Goal: Information Seeking & Learning: Understand process/instructions

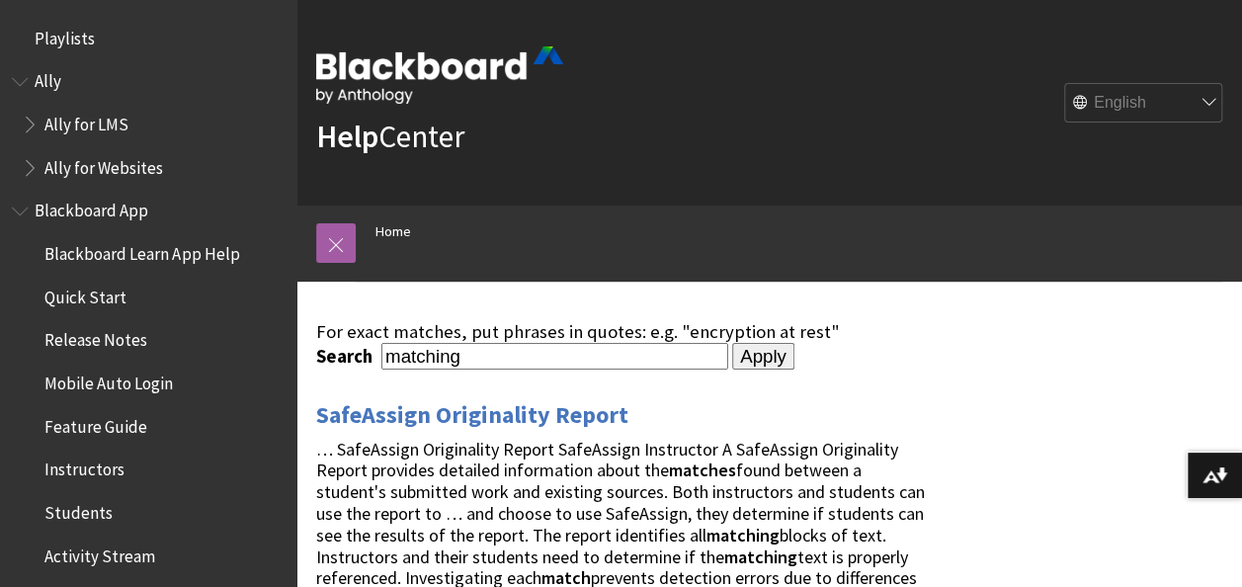
click at [561, 354] on input "matching" at bounding box center [554, 356] width 347 height 27
click at [559, 354] on input "matching" at bounding box center [554, 356] width 347 height 27
type input "z"
type input "annotate"
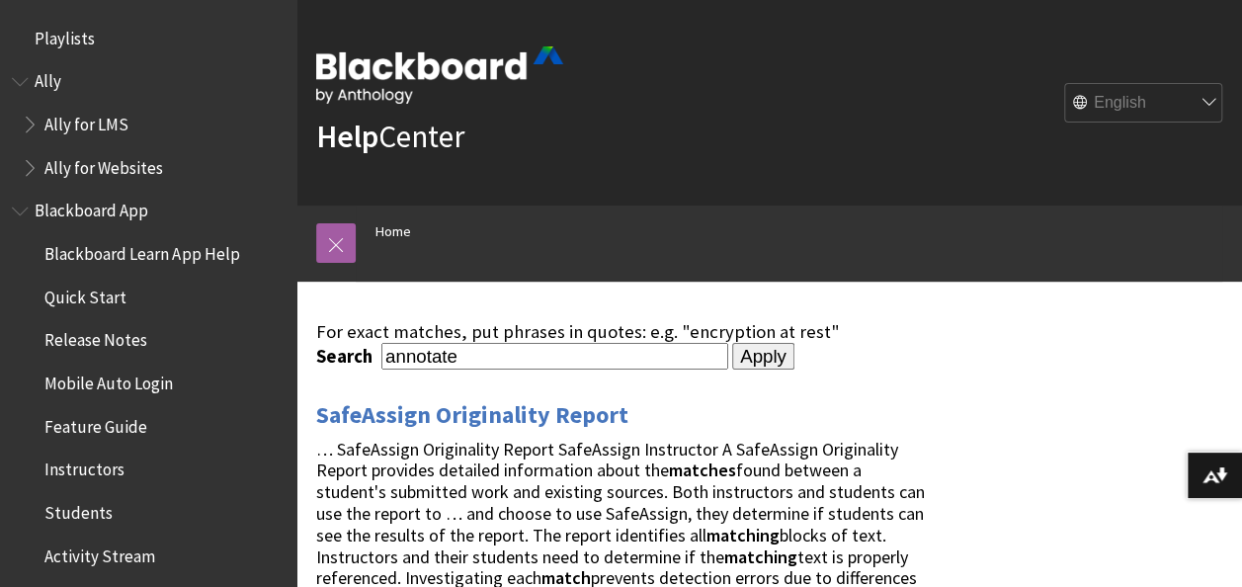
click at [732, 343] on input "Apply" at bounding box center [763, 357] width 62 height 28
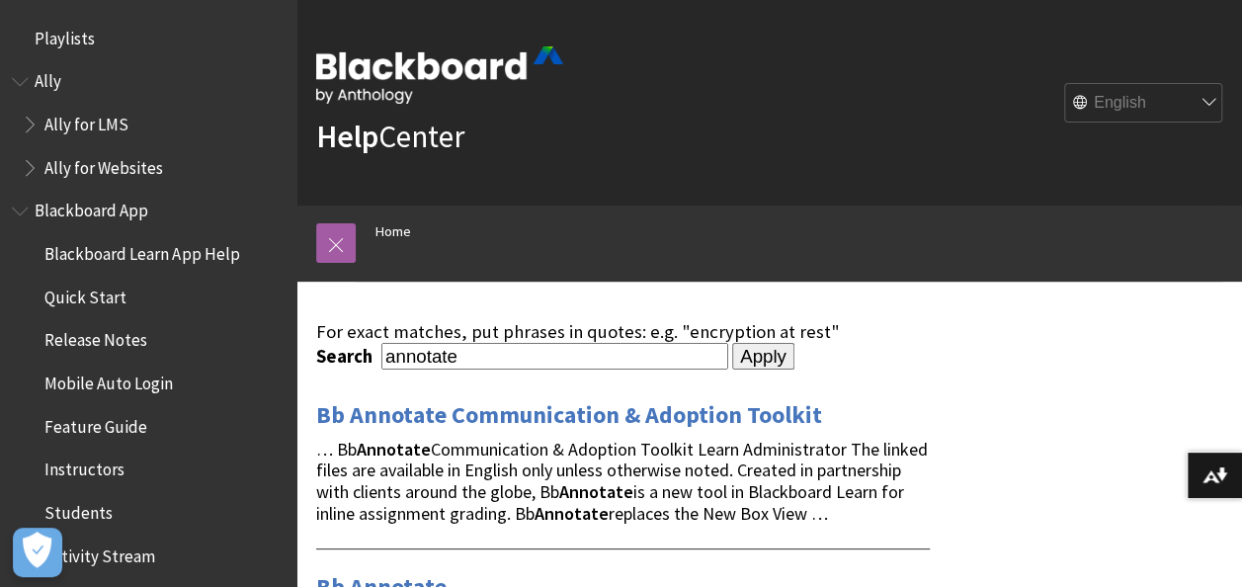
click at [577, 357] on input "annotate" at bounding box center [554, 356] width 347 height 27
click at [576, 356] on input "annotate" at bounding box center [554, 356] width 347 height 27
click at [732, 343] on input "Apply" at bounding box center [763, 357] width 62 height 28
type input "JIT Provisioning"
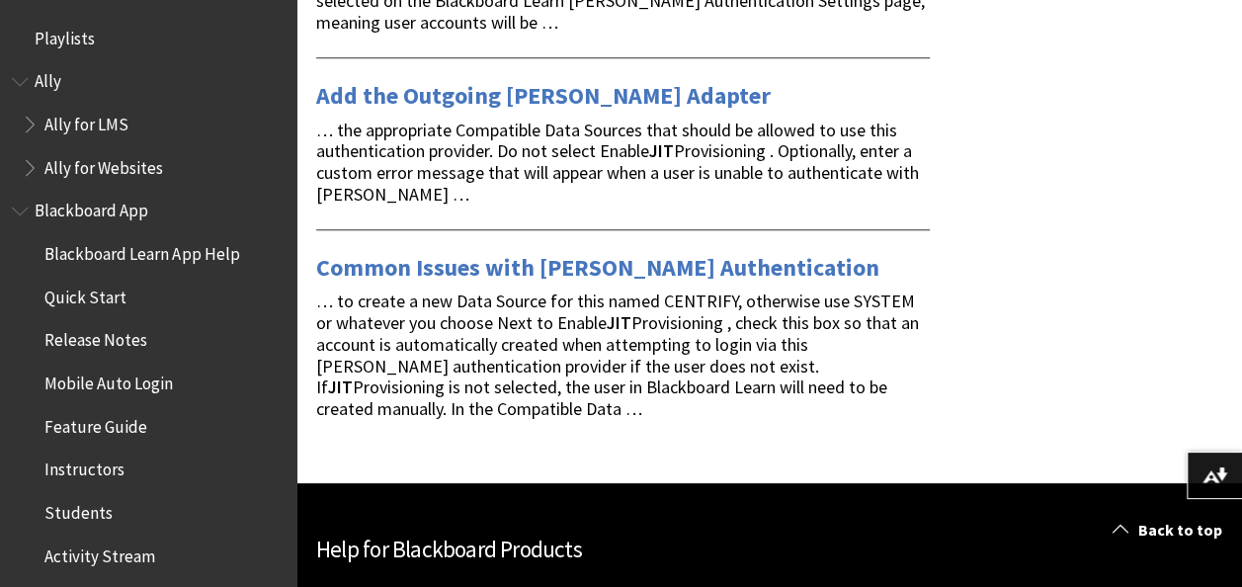
scroll to position [889, 0]
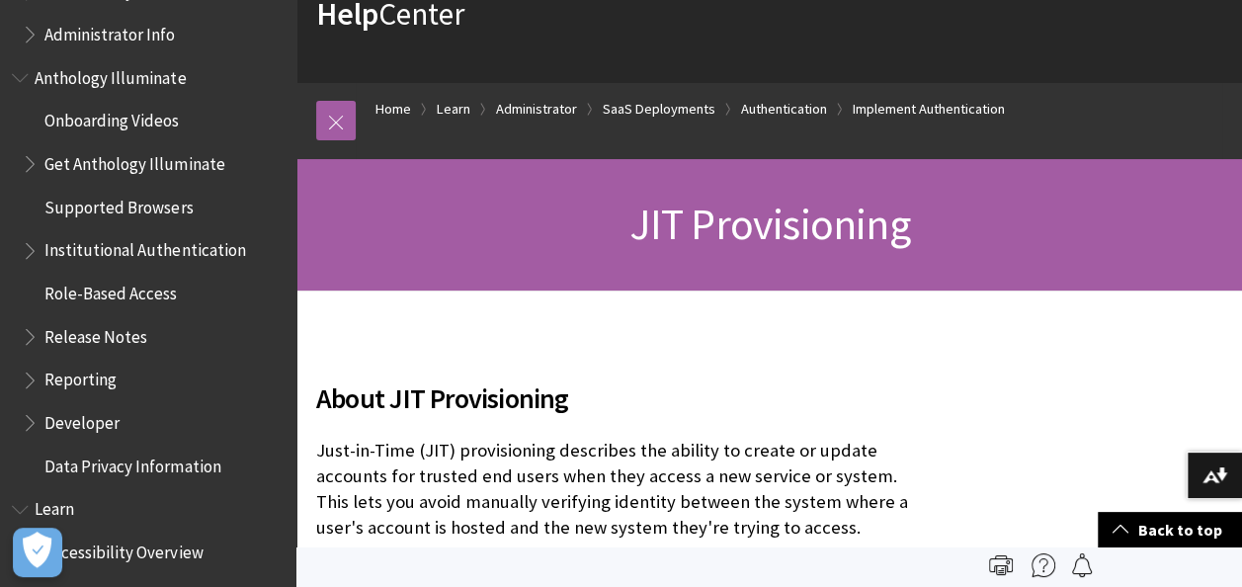
scroll to position [24, 0]
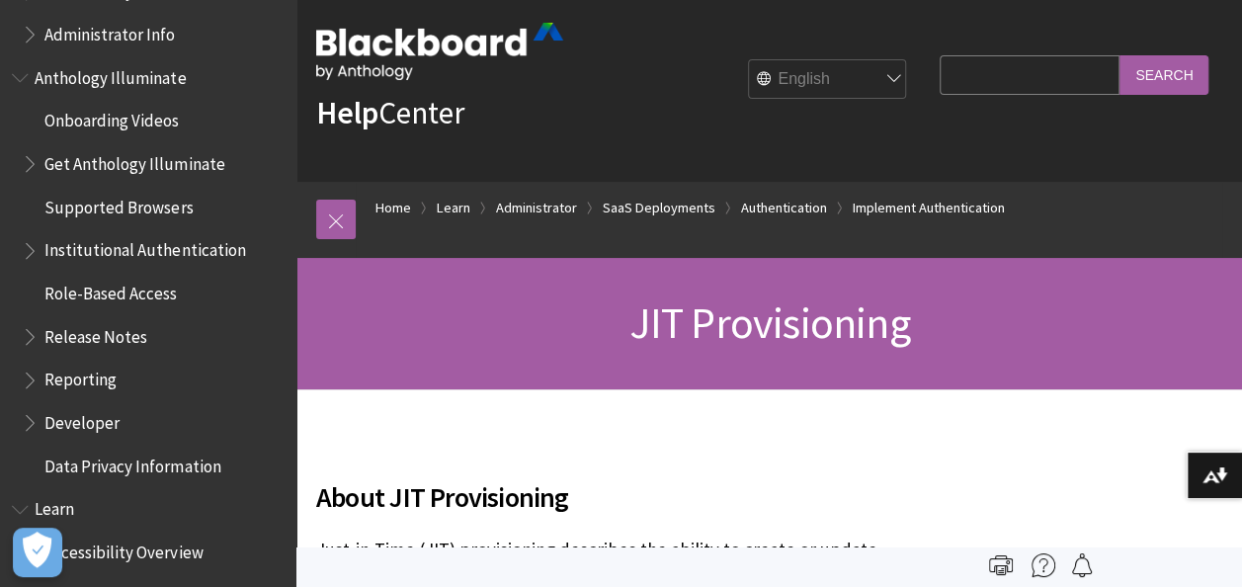
click at [441, 311] on h1 "JIT Provisioning" at bounding box center [769, 323] width 906 height 52
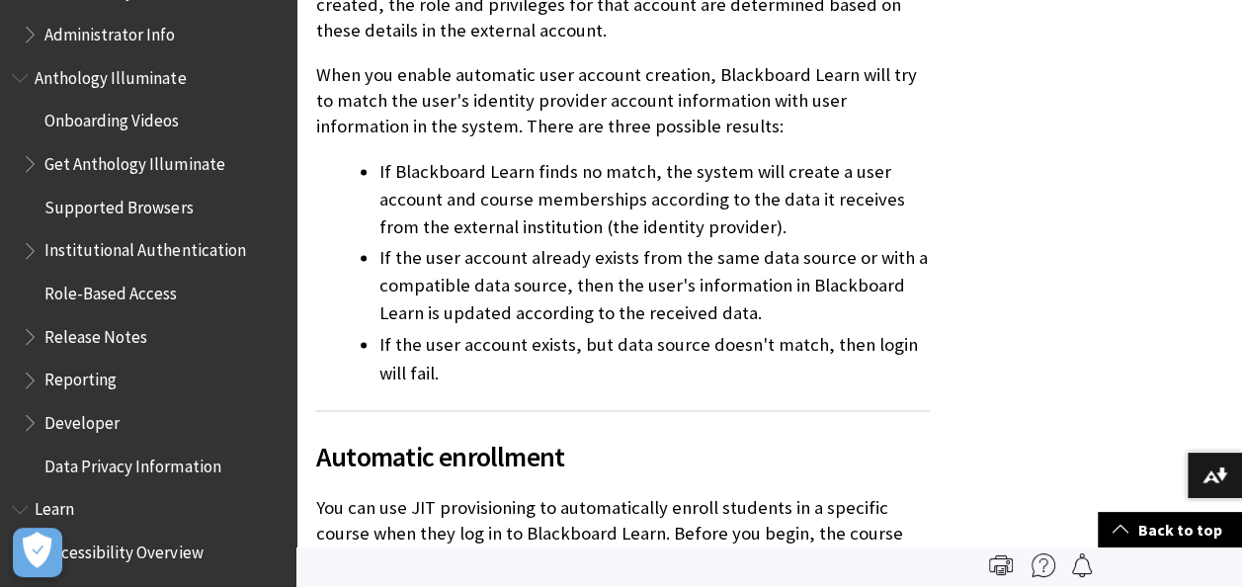
scroll to position [1308, 0]
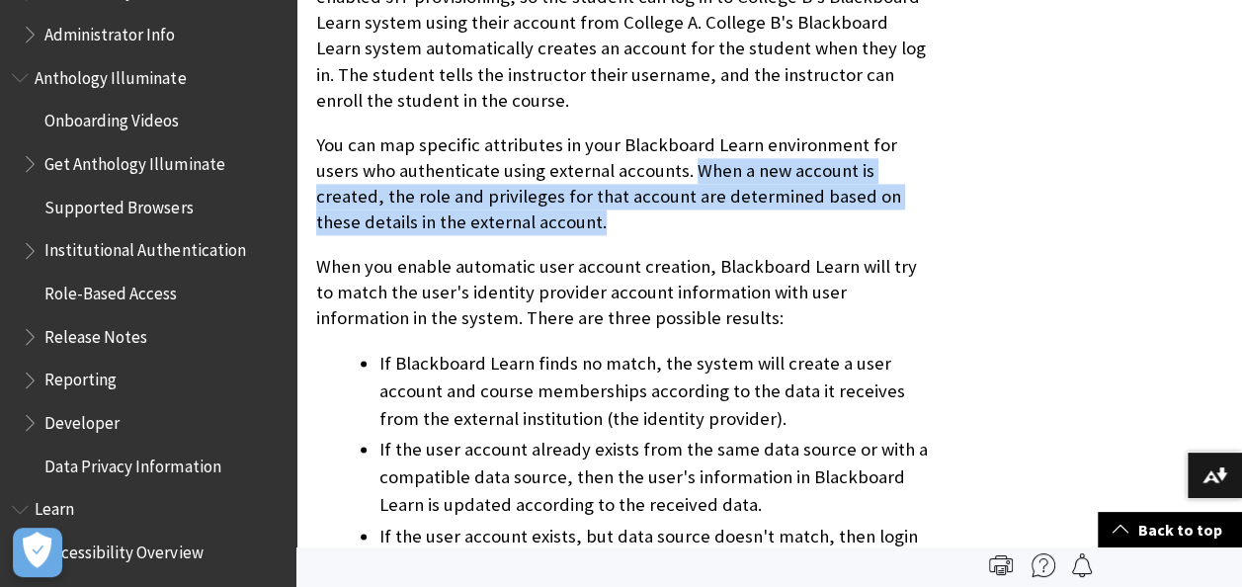
drag, startPoint x: 723, startPoint y: 176, endPoint x: 526, endPoint y: 229, distance: 204.7
click at [526, 229] on p "You can map specific attributes in your Blackboard Learn environment for users …" at bounding box center [623, 184] width 614 height 104
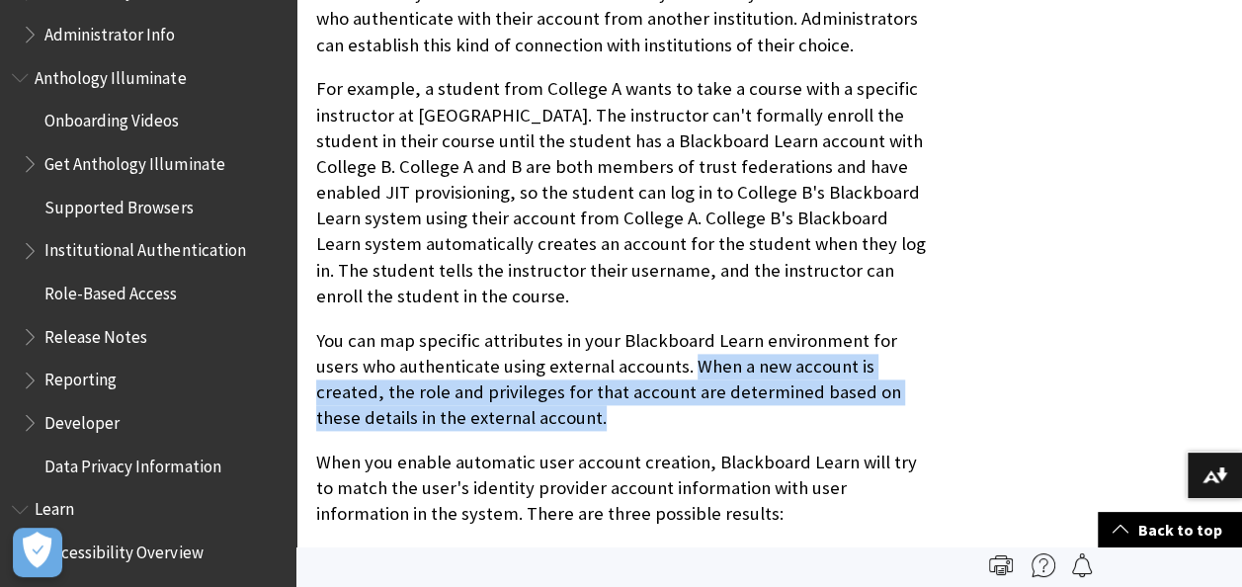
scroll to position [1111, 0]
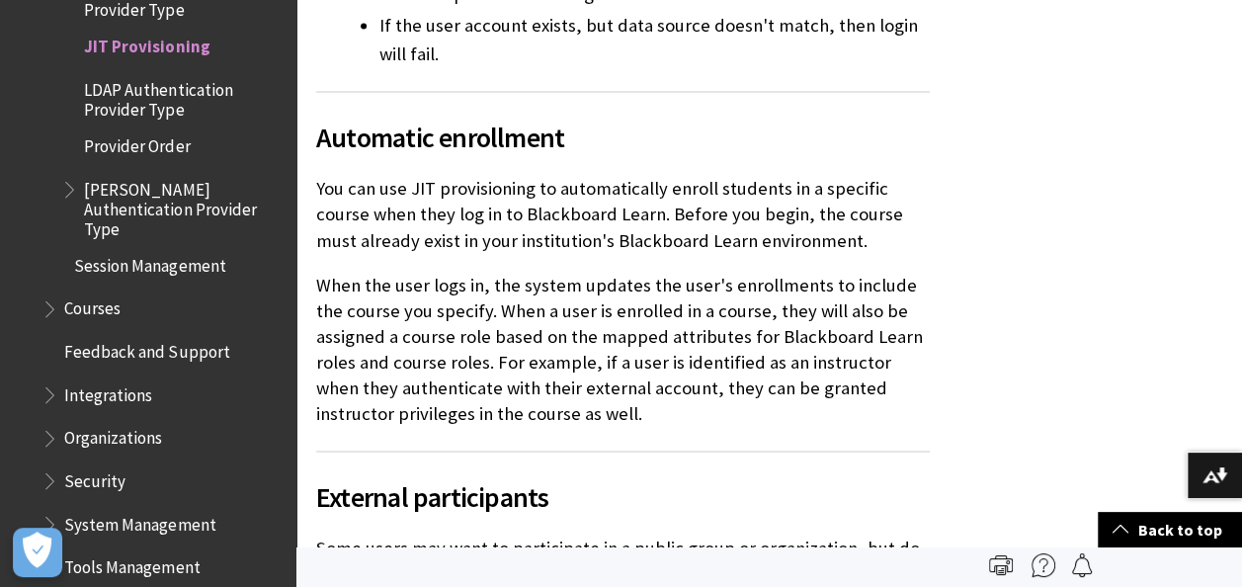
scroll to position [1816, 0]
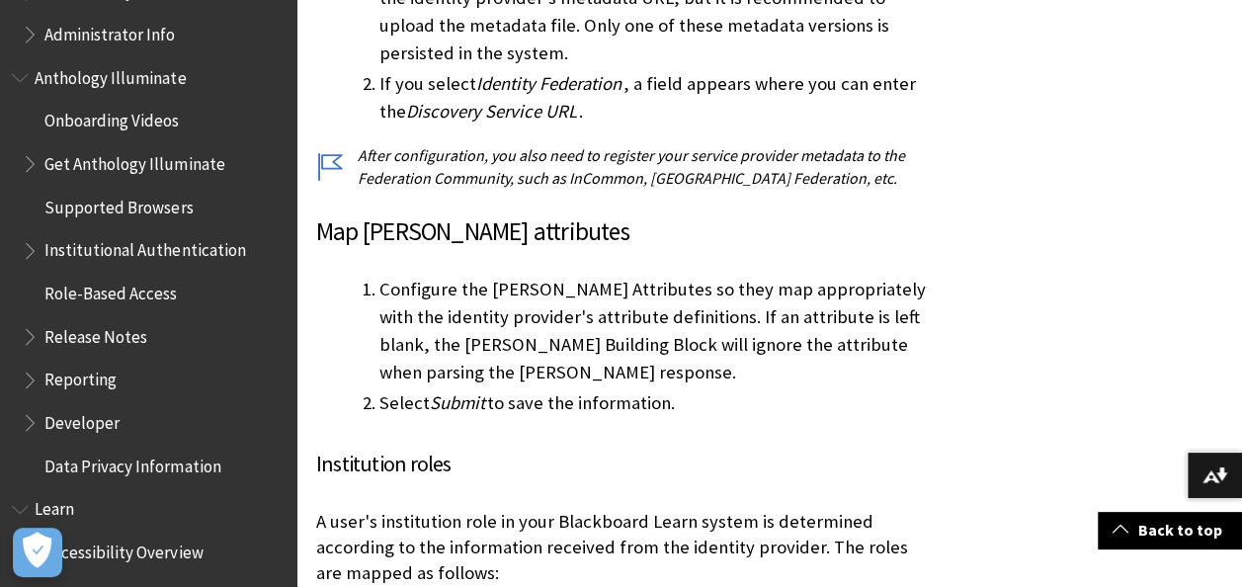
scroll to position [5227, 0]
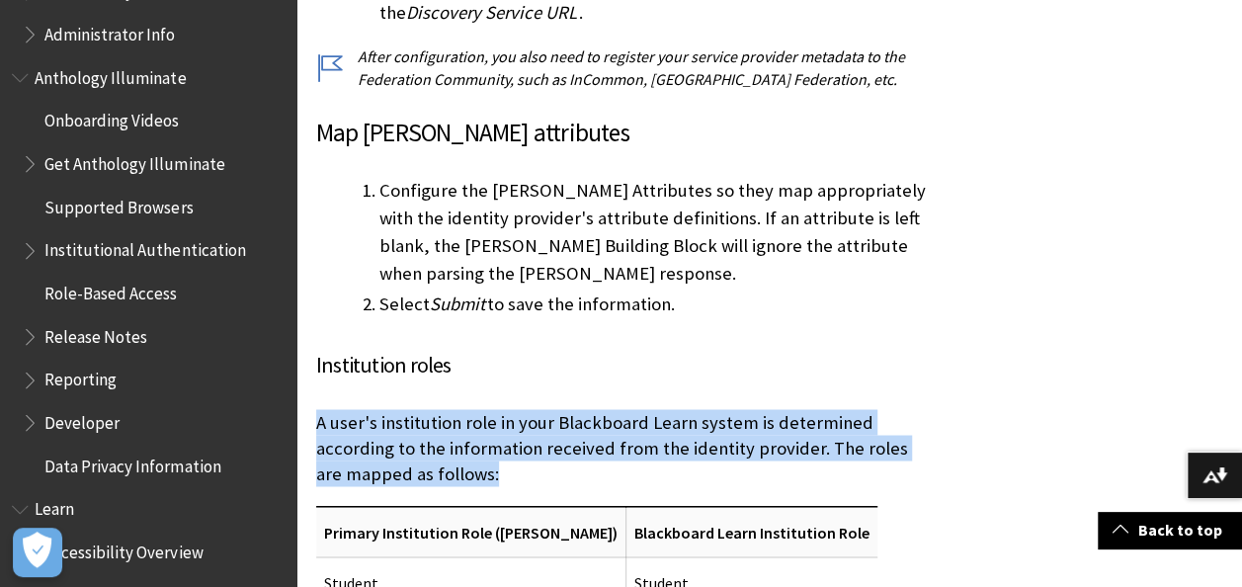
drag, startPoint x: 312, startPoint y: 155, endPoint x: 1047, endPoint y: 211, distance: 737.3
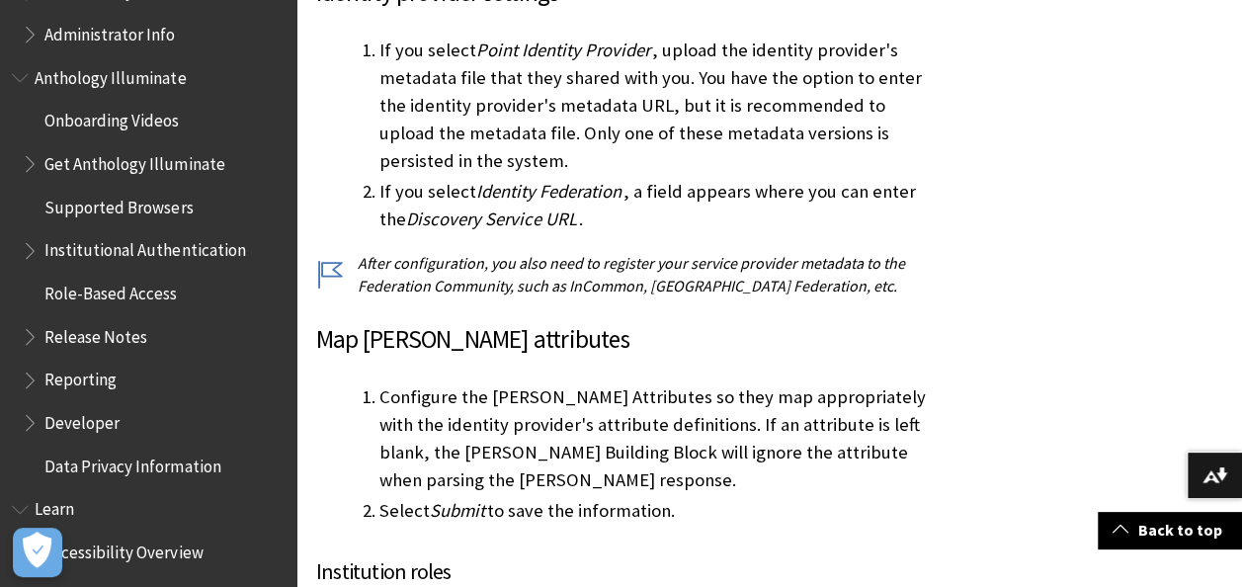
scroll to position [5128, 0]
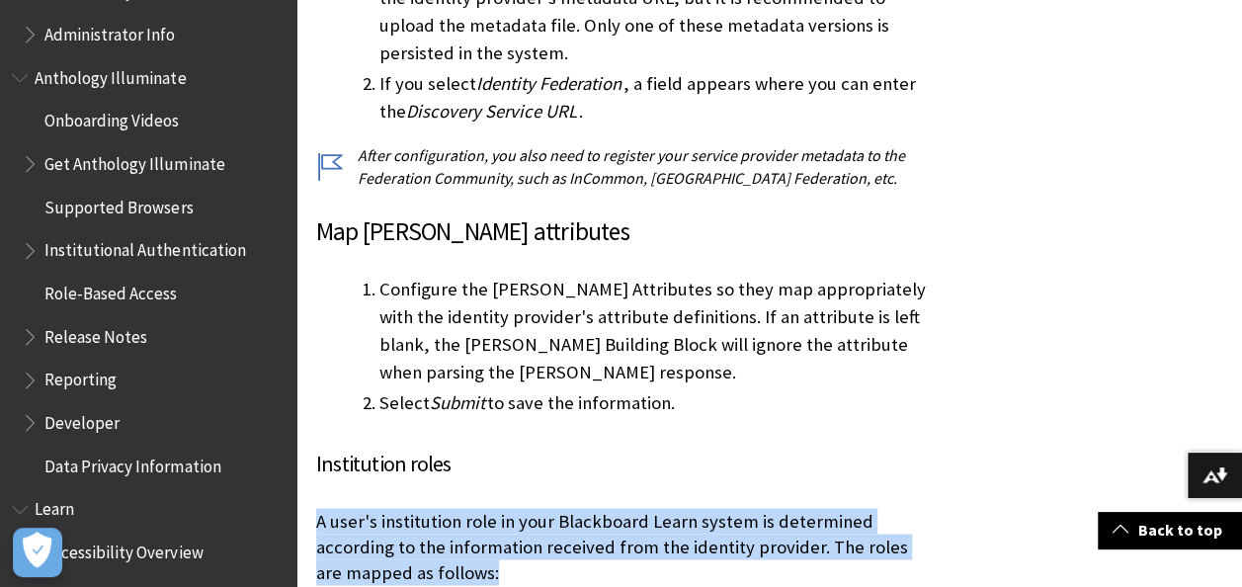
click at [505, 508] on p "A user's institution role in your Blackboard Learn system is determined accordi…" at bounding box center [623, 547] width 614 height 78
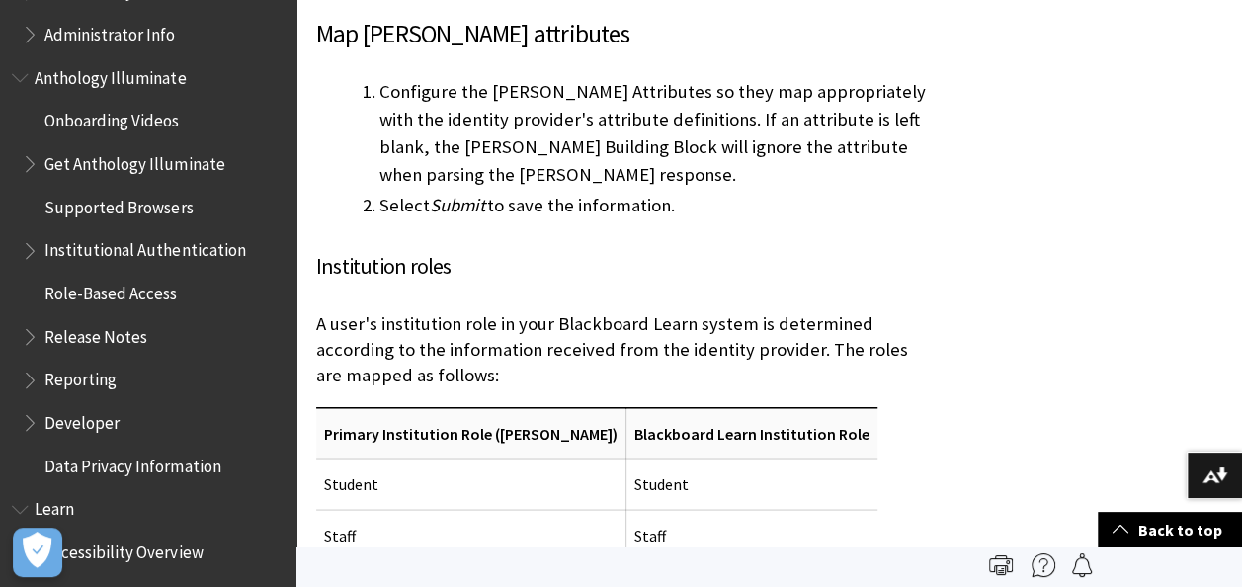
scroll to position [5227, 0]
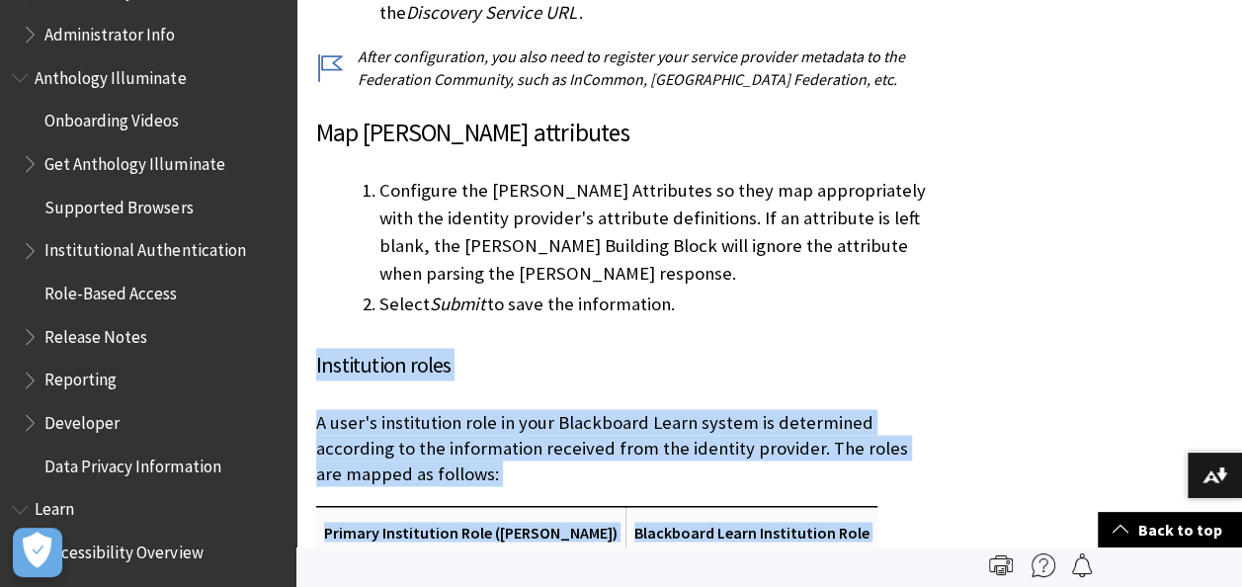
drag, startPoint x: 474, startPoint y: 188, endPoint x: 666, endPoint y: 435, distance: 312.7
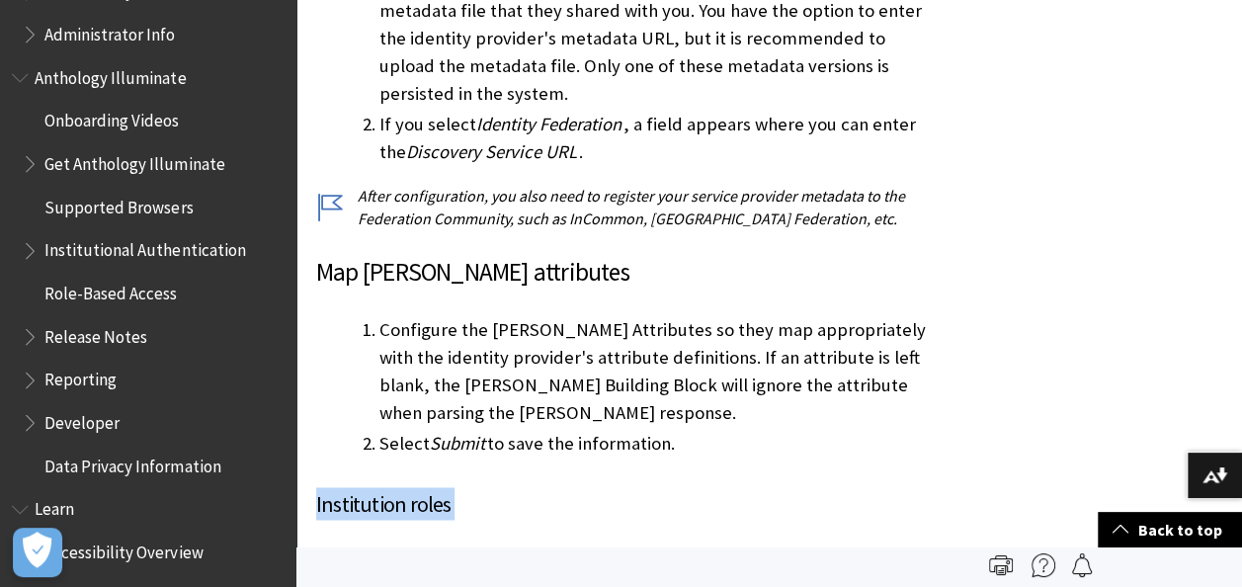
scroll to position [5029, 0]
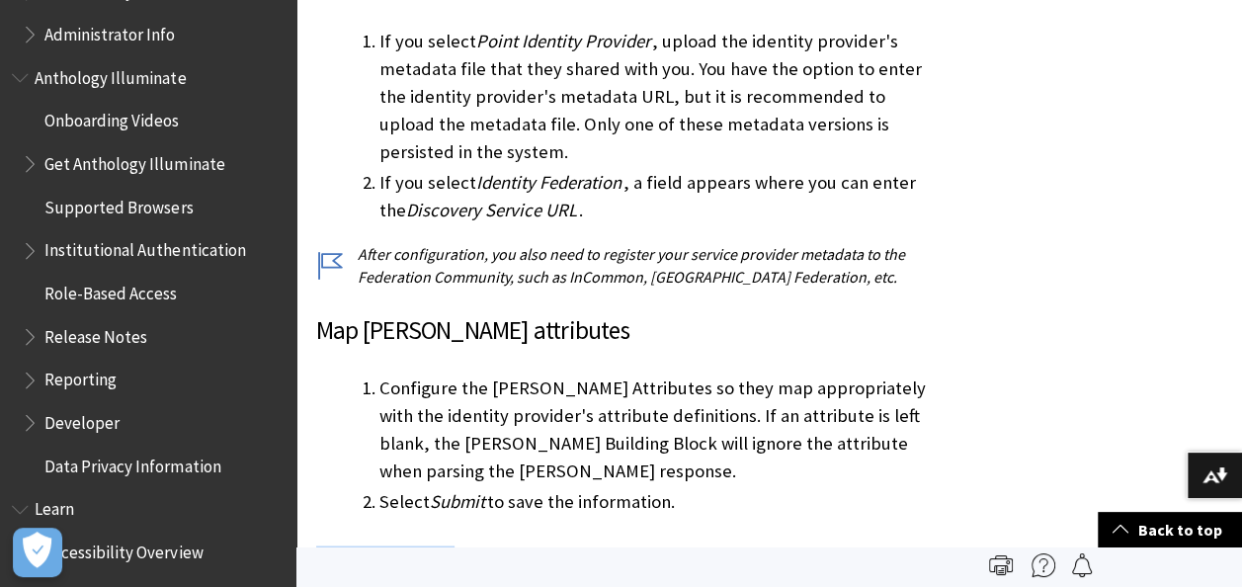
click at [372, 545] on h4 "Institution roles" at bounding box center [623, 561] width 614 height 33
click at [365, 545] on h4 "Institution roles" at bounding box center [623, 561] width 614 height 33
click at [364, 545] on h4 "Institution roles" at bounding box center [623, 561] width 614 height 33
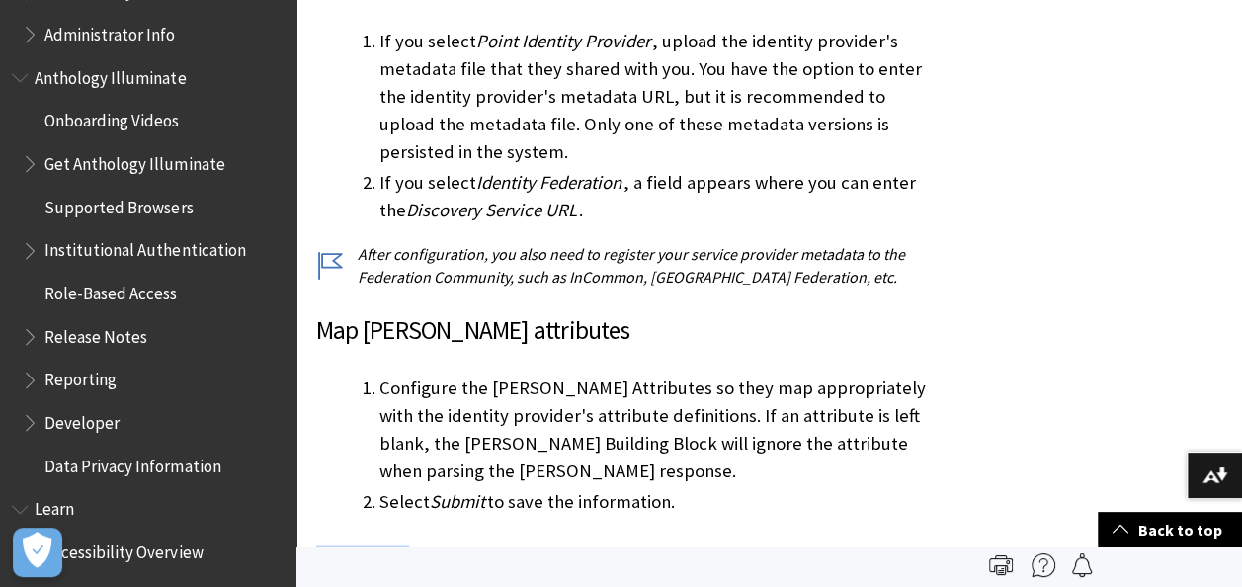
click at [364, 545] on h4 "Institution roles" at bounding box center [623, 561] width 614 height 33
drag, startPoint x: 364, startPoint y: 287, endPoint x: 352, endPoint y: 285, distance: 12.0
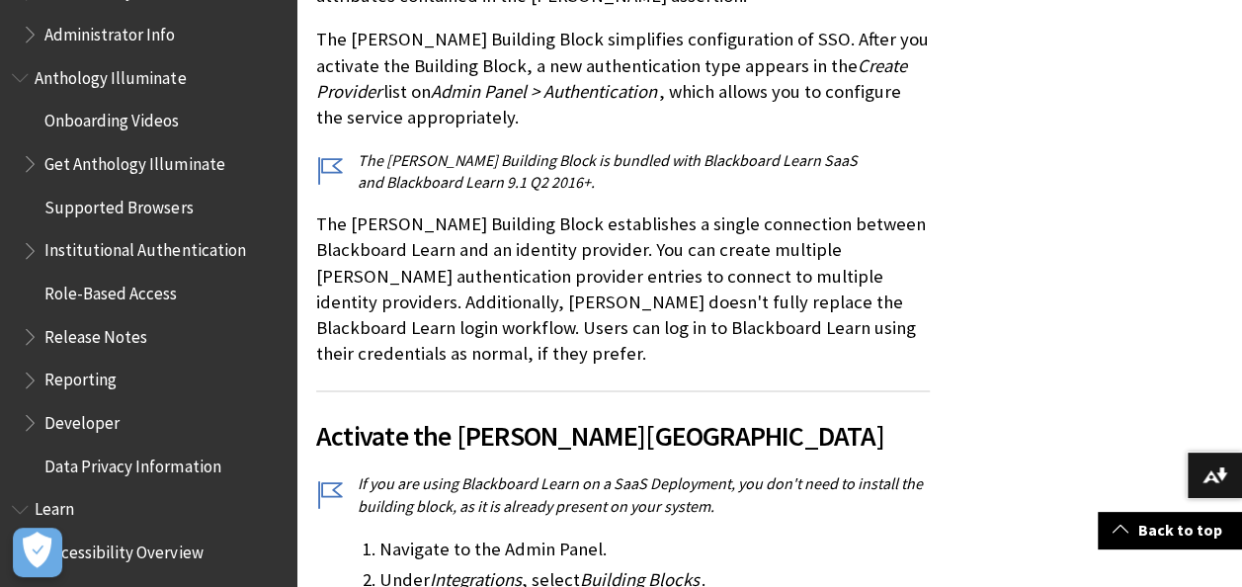
scroll to position [5197, 0]
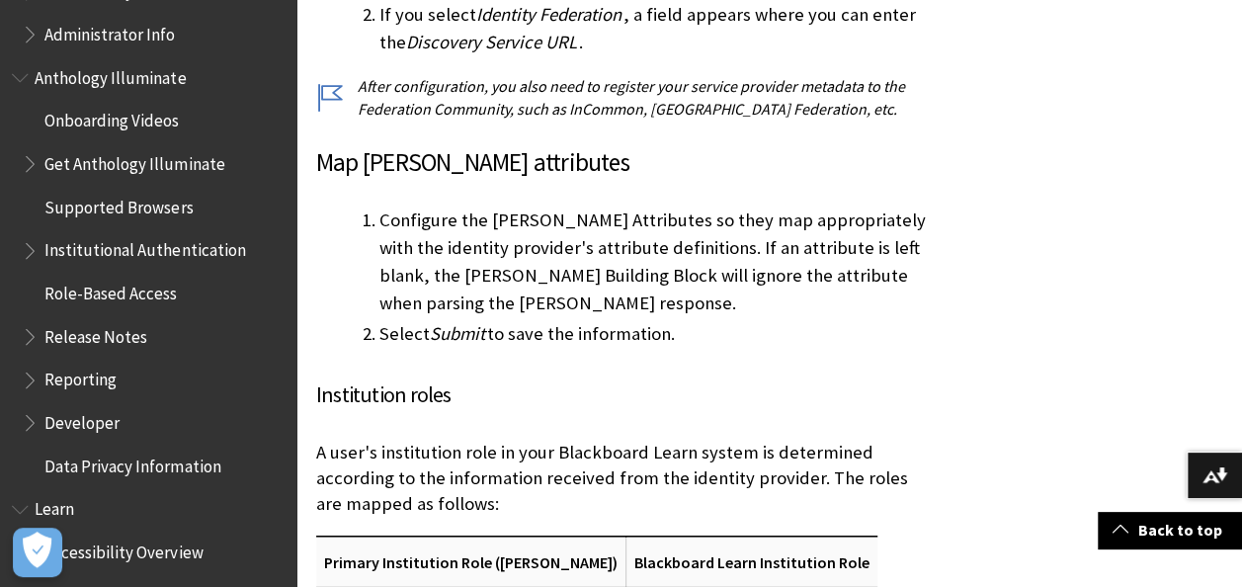
click at [373, 377] on h4 "Institution roles" at bounding box center [623, 393] width 614 height 33
drag, startPoint x: 373, startPoint y: 136, endPoint x: 326, endPoint y: 115, distance: 51.3
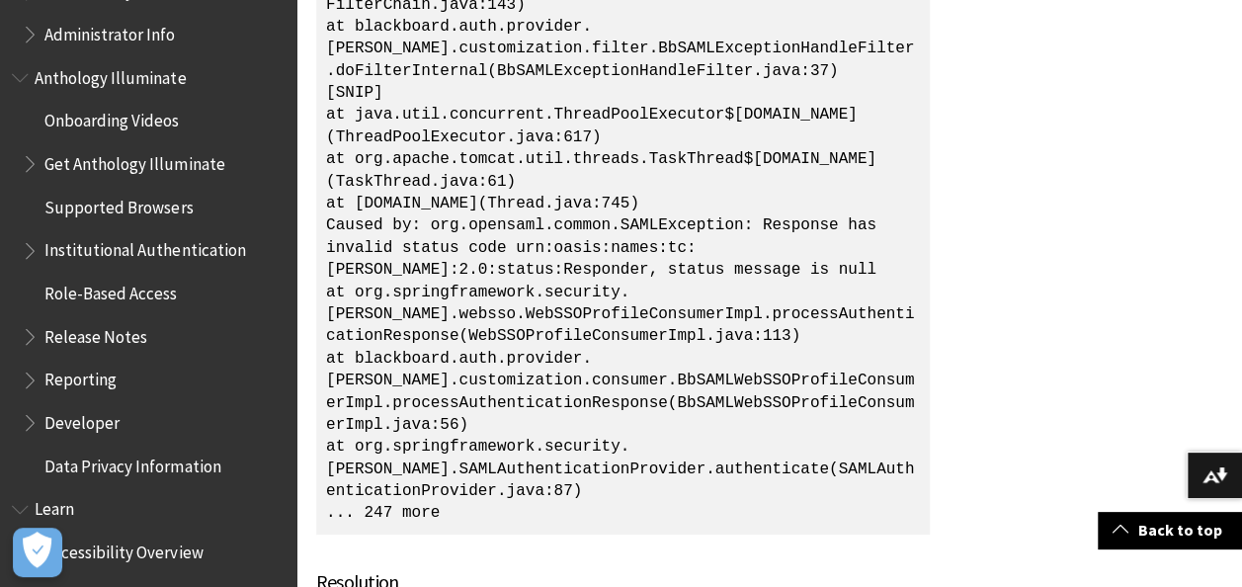
scroll to position [37732, 0]
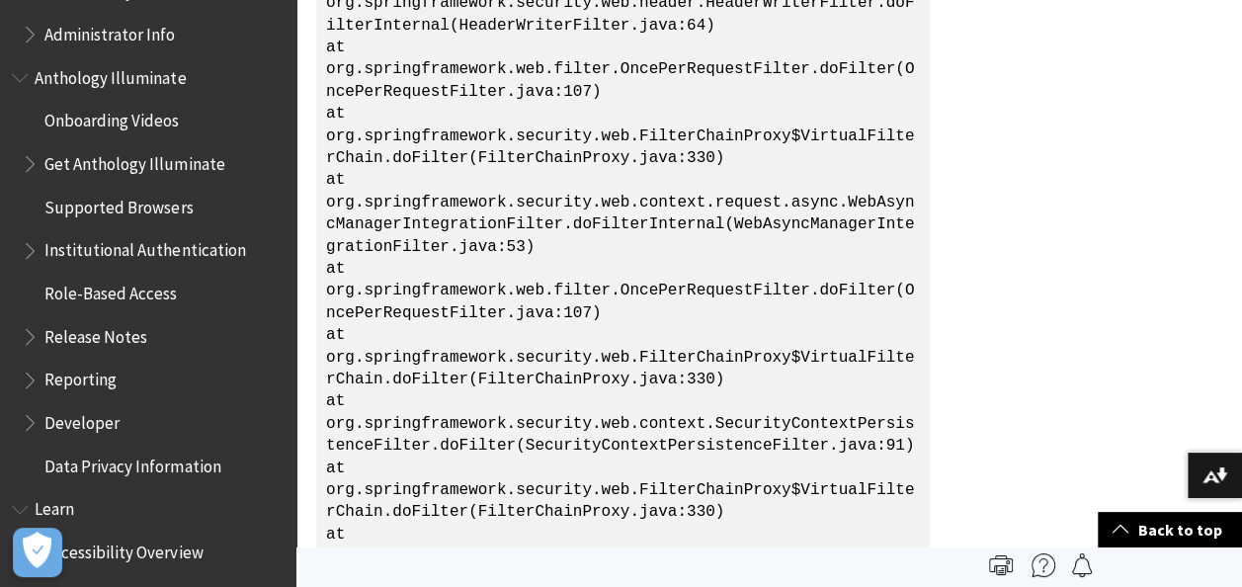
scroll to position [47591, 0]
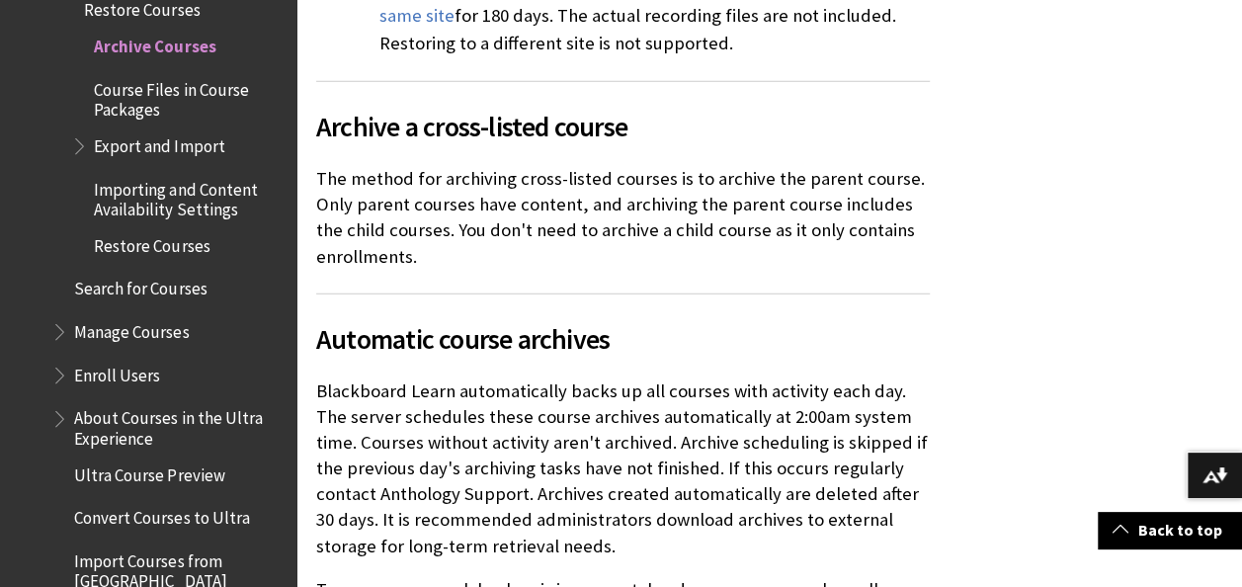
scroll to position [2537, 0]
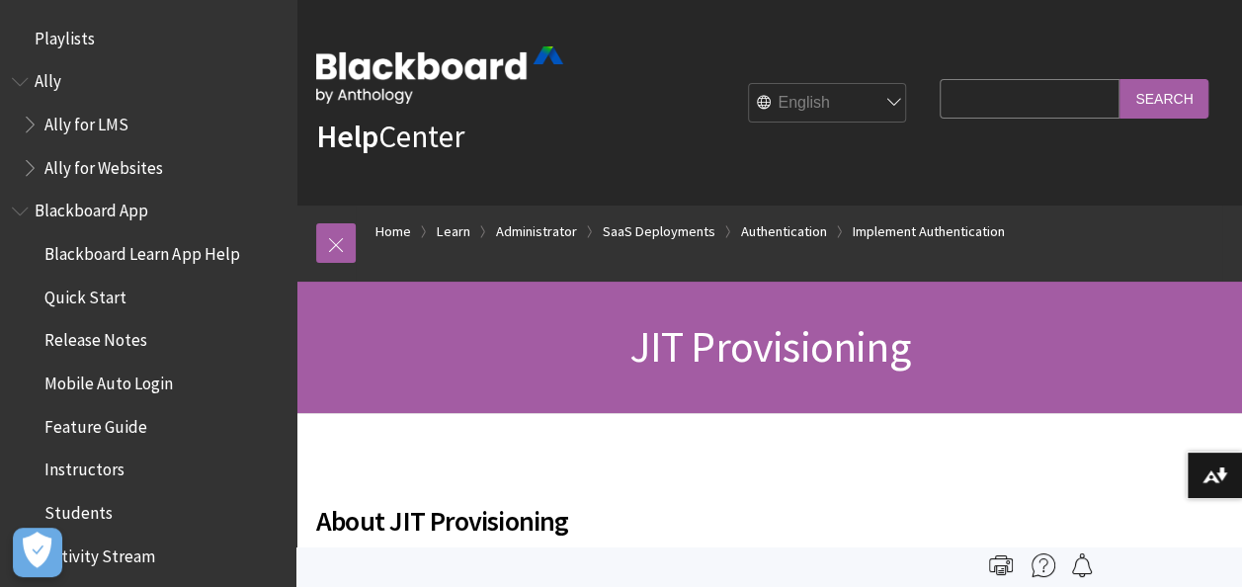
scroll to position [2477, 0]
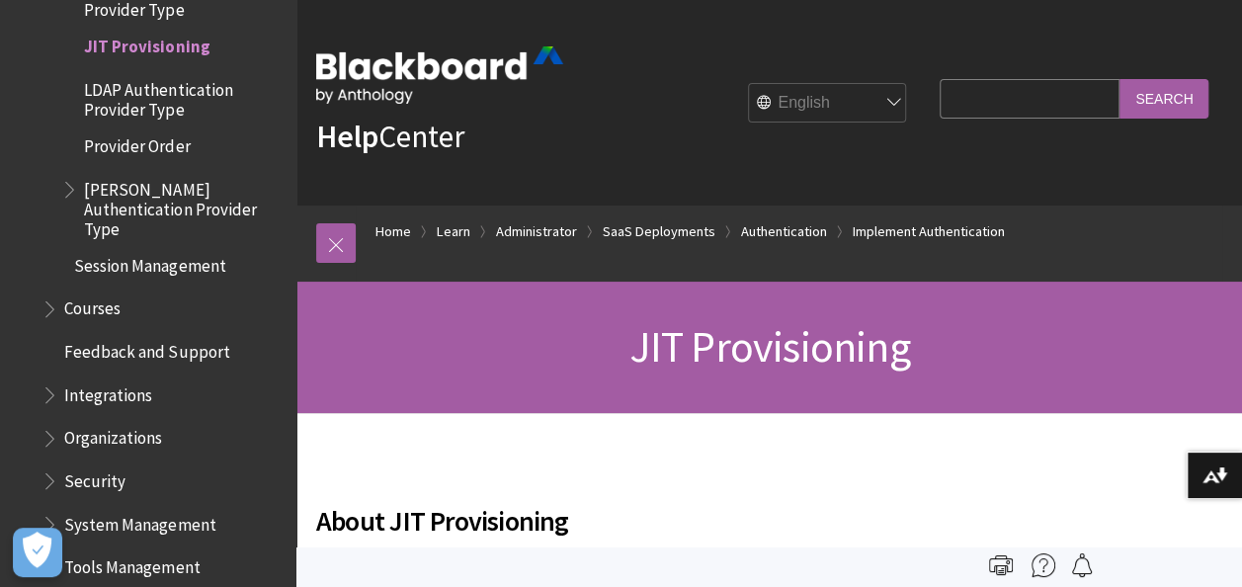
click at [986, 106] on input "Search Query" at bounding box center [1030, 98] width 180 height 39
type input "service account"
click at [1120, 79] on input "Search" at bounding box center [1164, 98] width 89 height 39
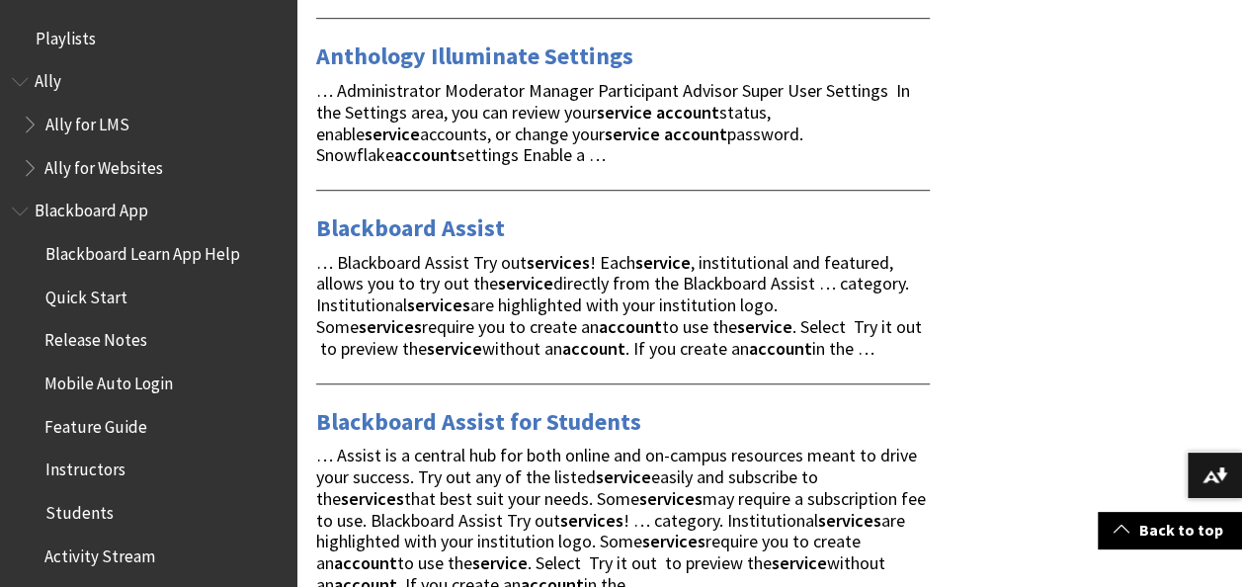
scroll to position [593, 0]
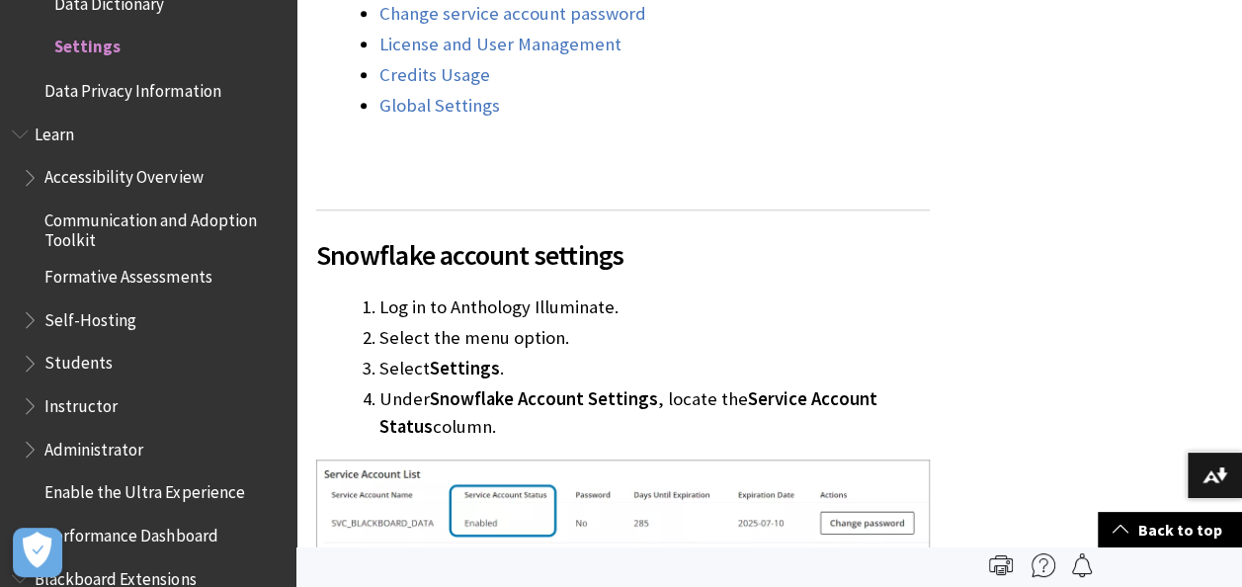
scroll to position [278, 0]
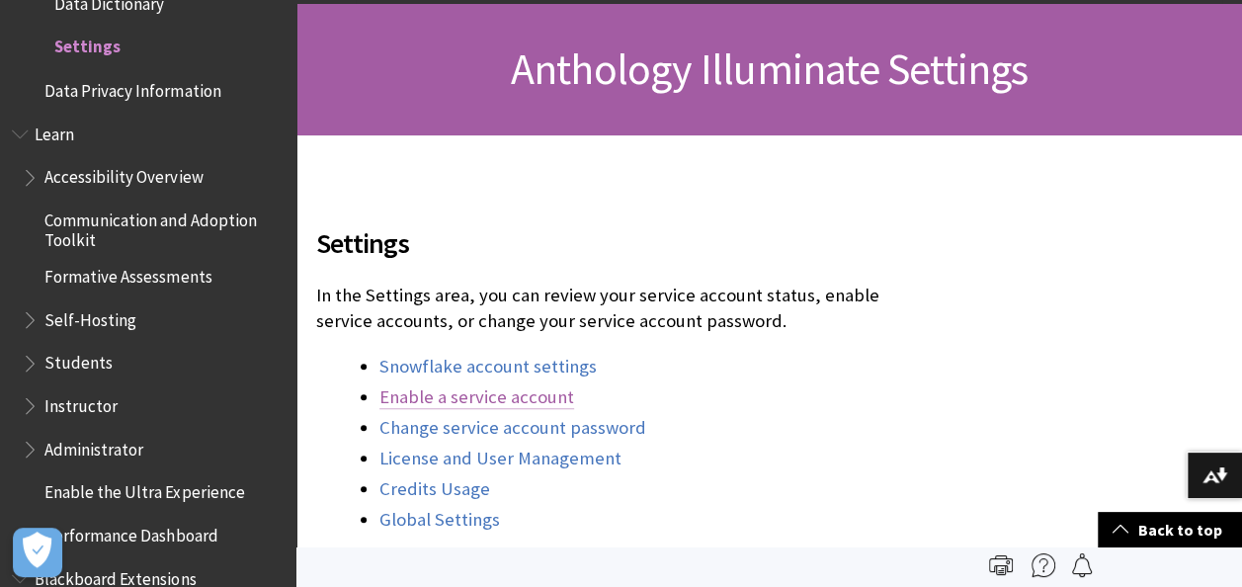
click at [448, 395] on link "Enable a service account" at bounding box center [476, 397] width 195 height 24
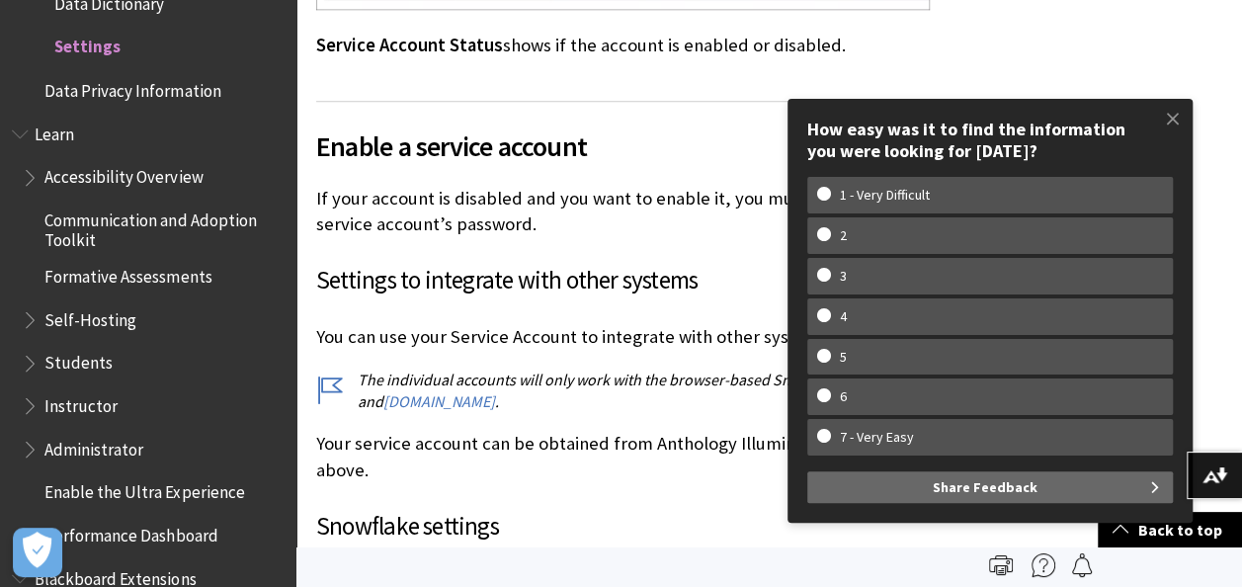
scroll to position [839, 0]
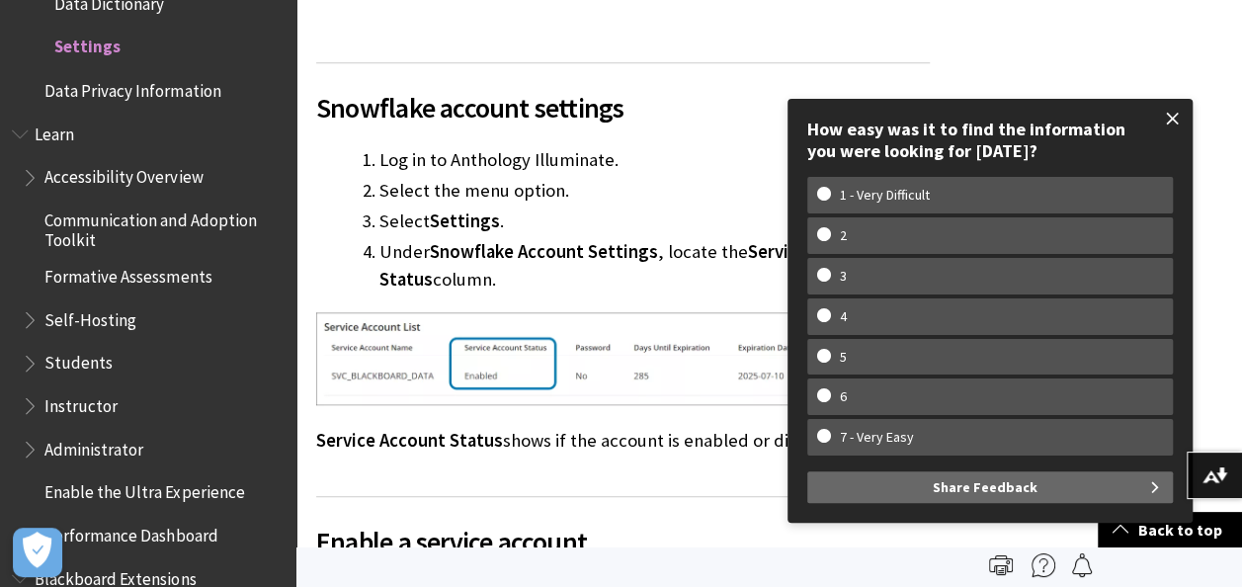
click at [1169, 117] on span at bounding box center [1173, 119] width 42 height 42
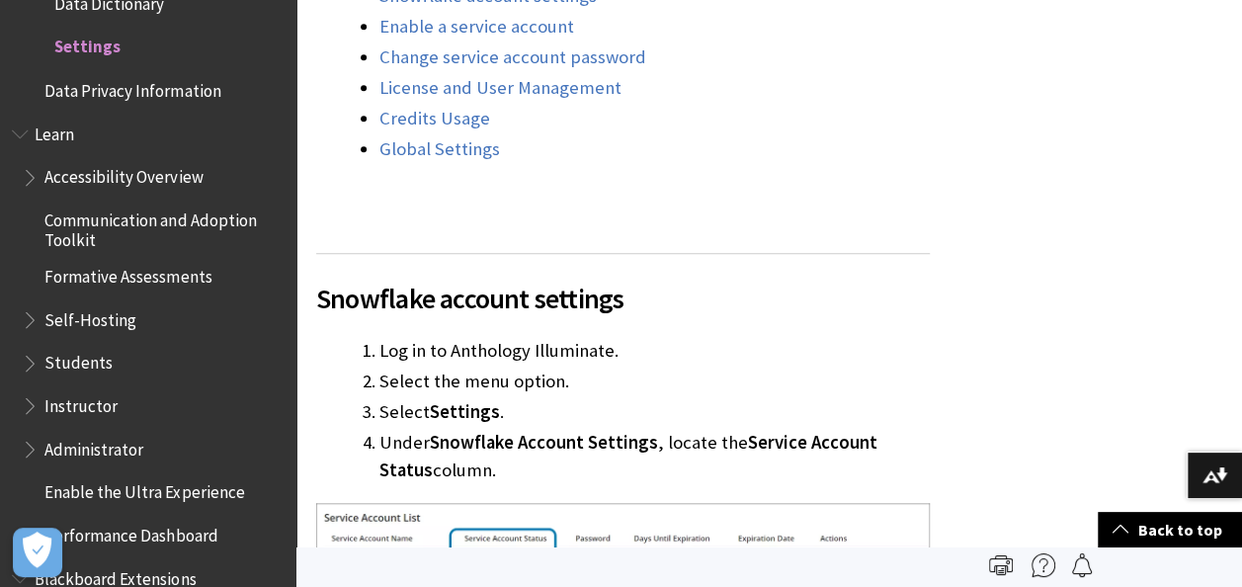
scroll to position [542, 0]
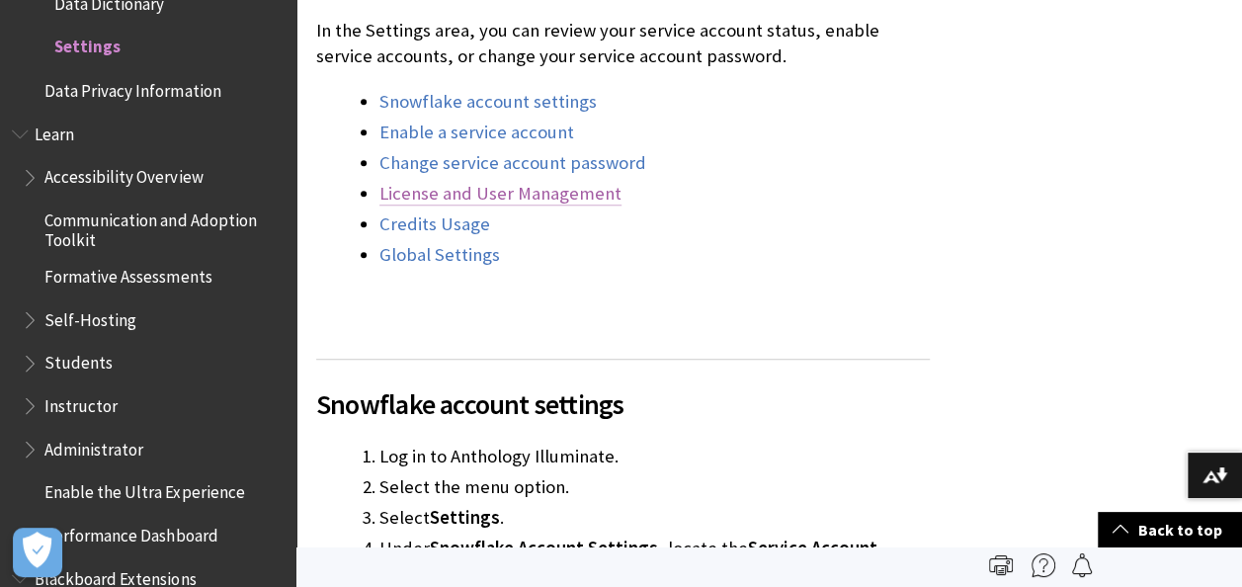
click at [470, 191] on link "License and User Management" at bounding box center [500, 194] width 242 height 24
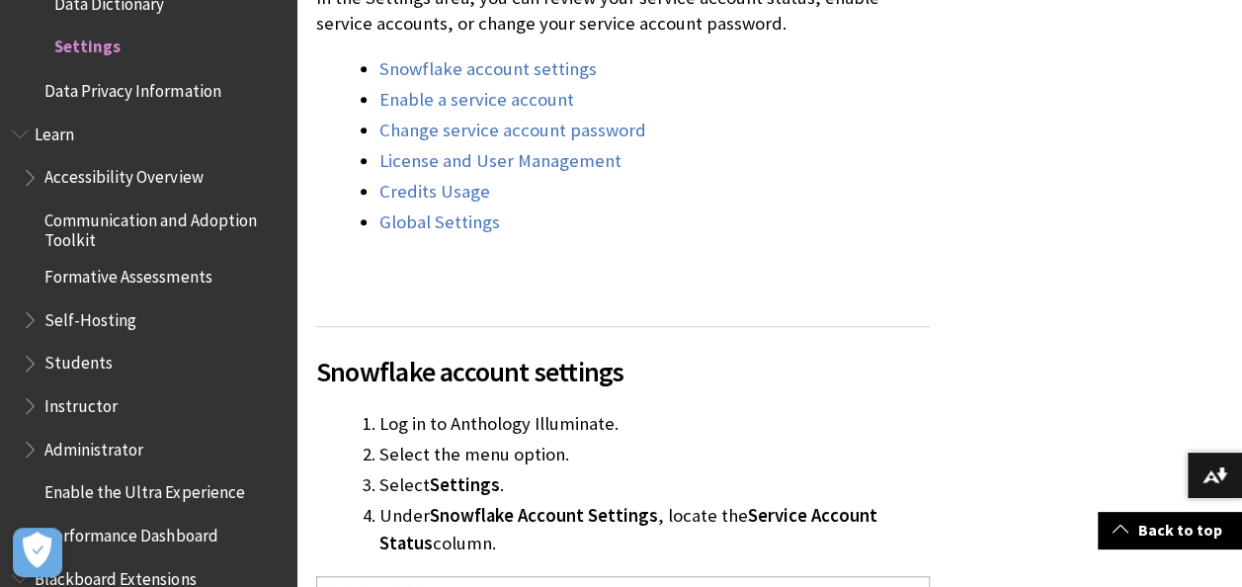
scroll to position [763, 0]
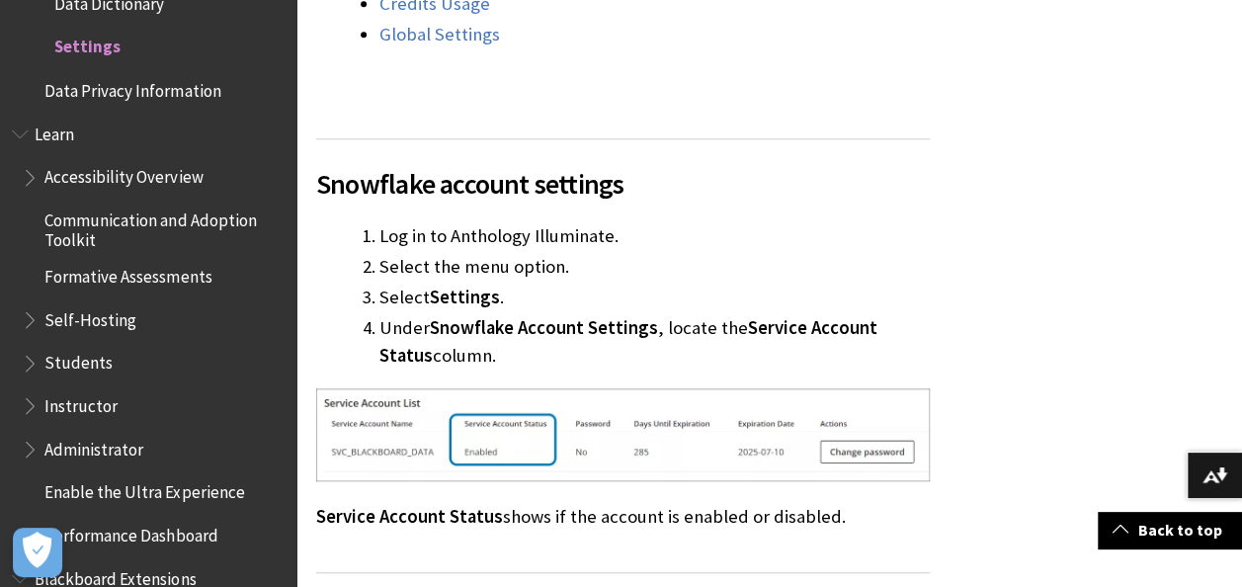
drag, startPoint x: 359, startPoint y: 237, endPoint x: 941, endPoint y: 348, distance: 592.4
copy ol "Log in to Anthology Illuminate. Select the menu option. Select Settings . Under…"
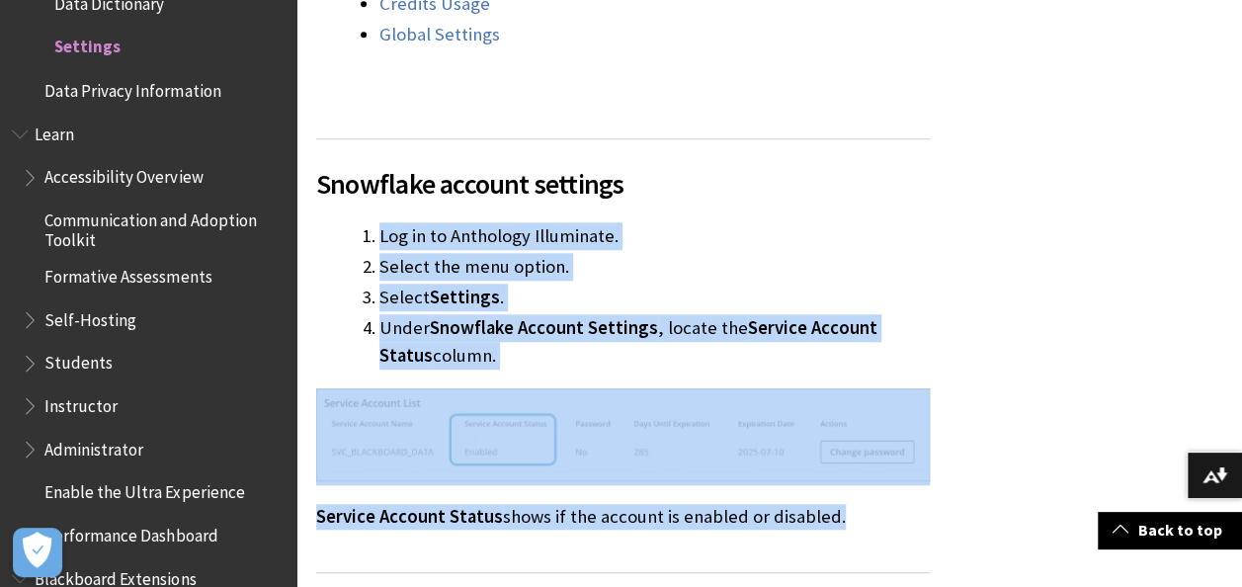
click at [844, 522] on p "Service Account Status shows if the account is enabled or disabled." at bounding box center [623, 517] width 614 height 26
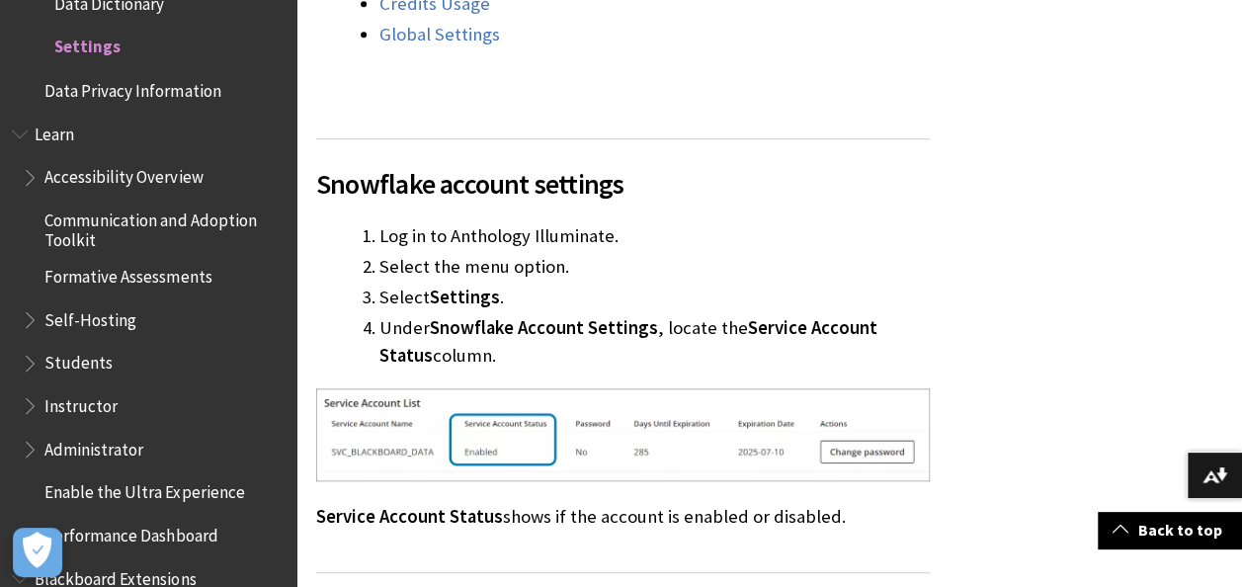
click at [439, 174] on span "Snowflake account settings" at bounding box center [623, 184] width 614 height 42
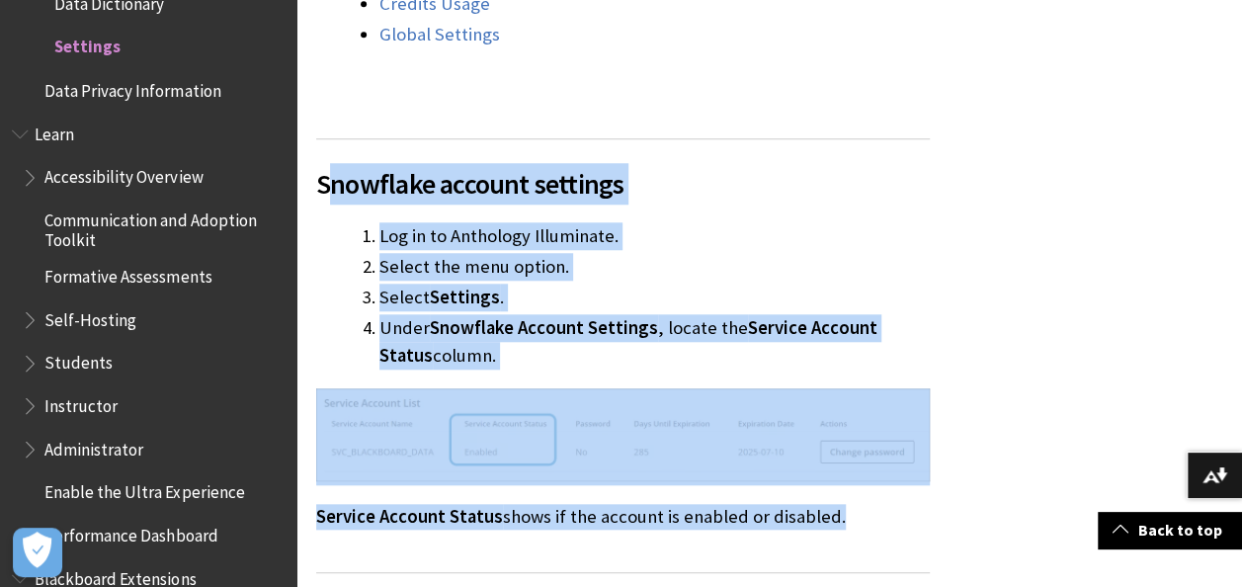
drag, startPoint x: 326, startPoint y: 190, endPoint x: 864, endPoint y: 508, distance: 624.6
click at [864, 508] on div "Snowflake account settings Log in to Anthology Illuminate. Select the menu opti…" at bounding box center [623, 311] width 614 height 440
copy div "nowflake account settings Log in to Anthology Illuminate. Select the menu optio…"
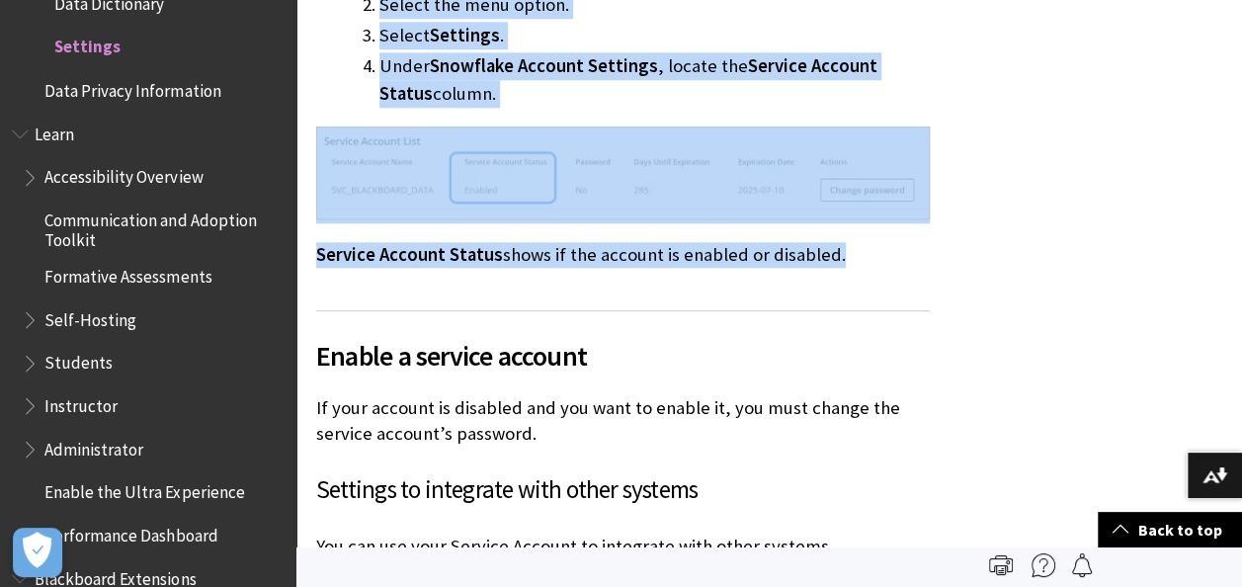
scroll to position [862, 0]
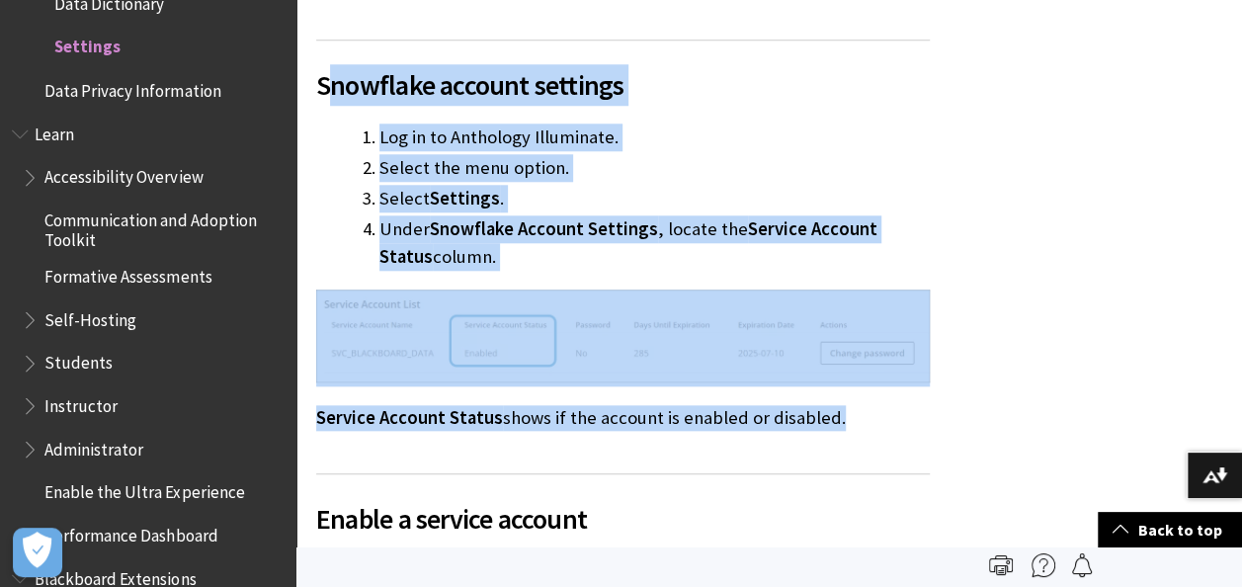
click at [326, 106] on div "Snowflake account settings Log in to Anthology Illuminate. Select the menu opti…" at bounding box center [623, 212] width 614 height 440
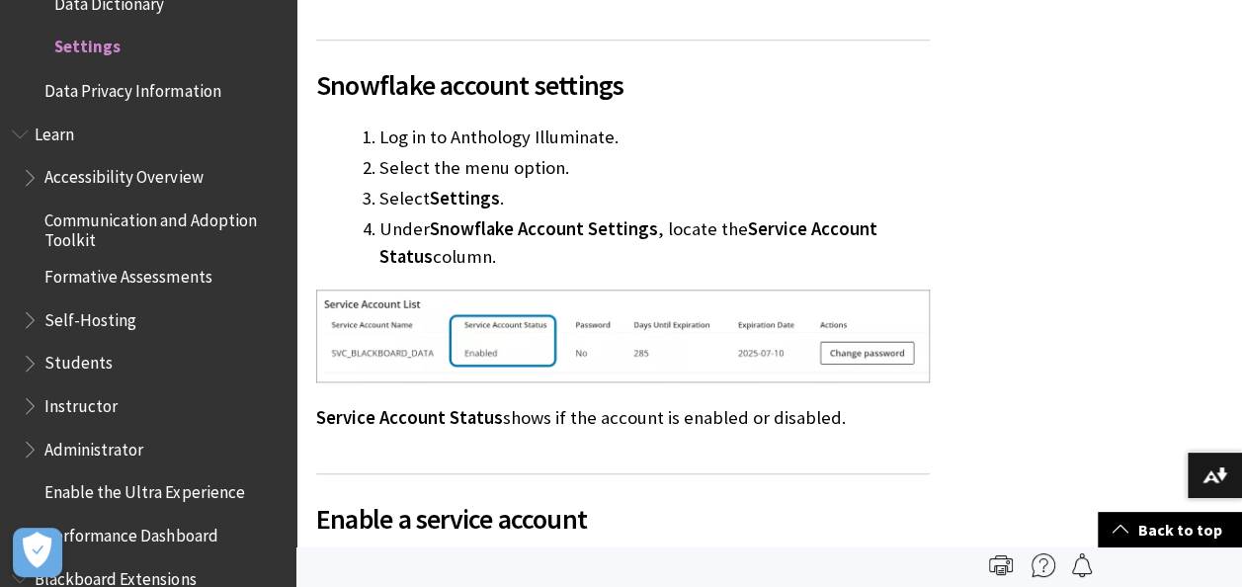
drag, startPoint x: 310, startPoint y: 77, endPoint x: 558, endPoint y: 212, distance: 282.6
